Goal: Task Accomplishment & Management: Complete application form

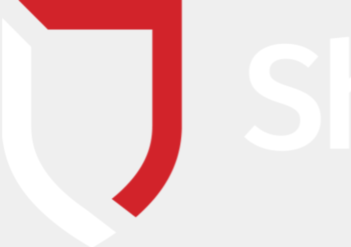
type input "Grace"
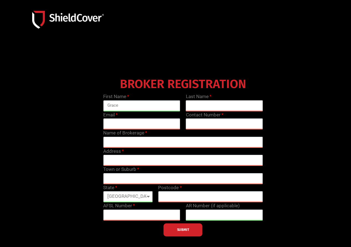
click at [213, 103] on input "text" at bounding box center [224, 105] width 77 height 11
type input "[PERSON_NAME]"
click at [123, 124] on input "email" at bounding box center [141, 123] width 77 height 11
click at [121, 125] on input "email" at bounding box center [141, 123] width 77 height 11
type input "[EMAIL_ADDRESS][PERSON_NAME][DOMAIN_NAME]"
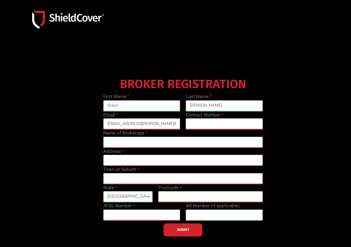
click at [212, 121] on input "text" at bounding box center [224, 123] width 77 height 11
type input "0418191240"
click at [131, 143] on input "text" at bounding box center [183, 141] width 160 height 11
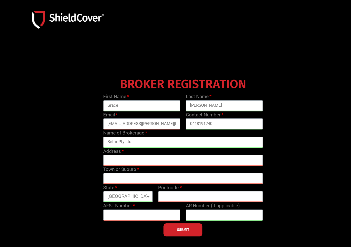
type input "Befor Pty Ltd"
click at [118, 161] on input "text" at bounding box center [183, 159] width 160 height 11
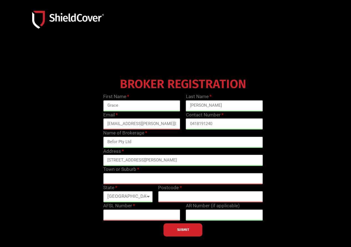
type input "[STREET_ADDRESS][PERSON_NAME]"
type input "Fitzroy"
select select "VIC"
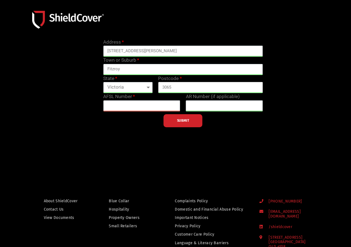
scroll to position [111, 0]
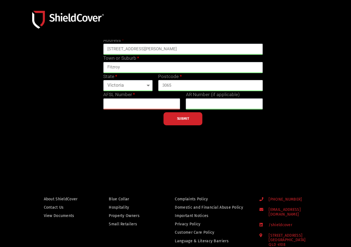
type input "3065"
click at [204, 104] on input "text" at bounding box center [224, 103] width 77 height 11
click at [134, 93] on label "AFSL Number" at bounding box center [119, 94] width 32 height 7
click at [221, 101] on input "text" at bounding box center [224, 103] width 77 height 11
paste input "1277609"
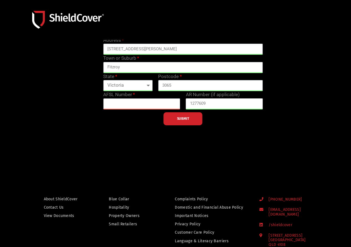
type input "1277609"
paste input "1309635"
type input "1309635"
click at [182, 119] on span "SUBMIT" at bounding box center [183, 118] width 12 height 1
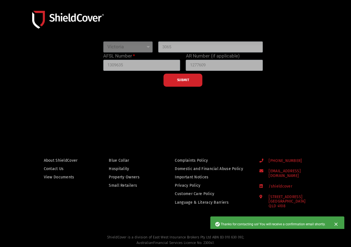
scroll to position [151, 0]
